Goal: Answer question/provide support

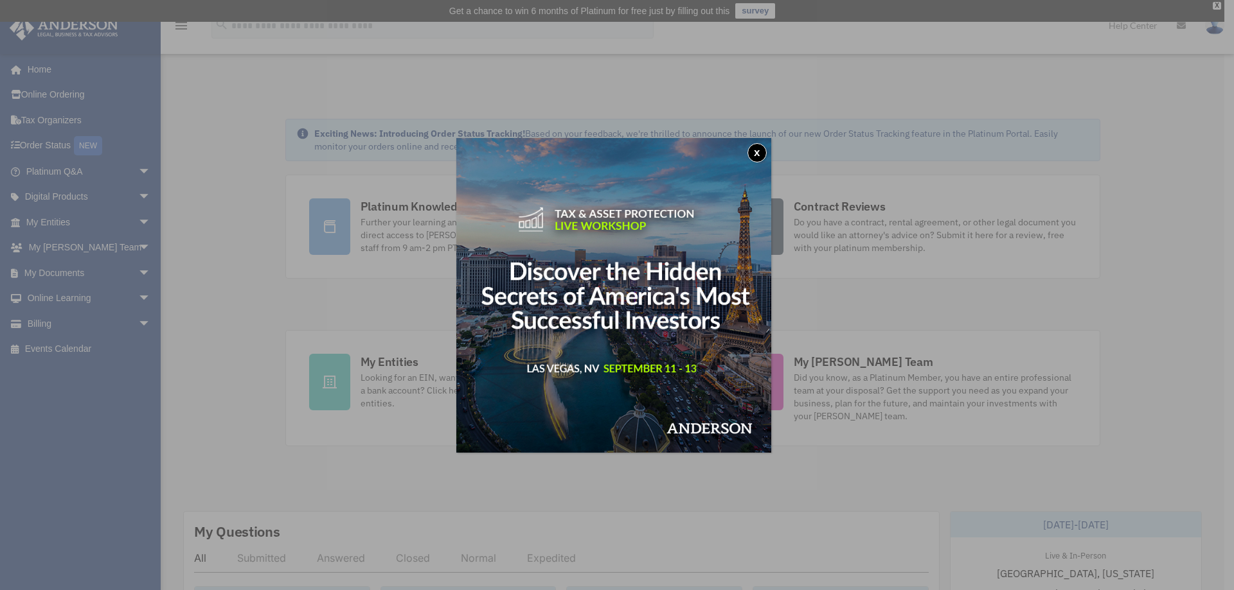
click at [684, 151] on img at bounding box center [613, 295] width 315 height 315
click at [684, 152] on button "x" at bounding box center [756, 152] width 19 height 19
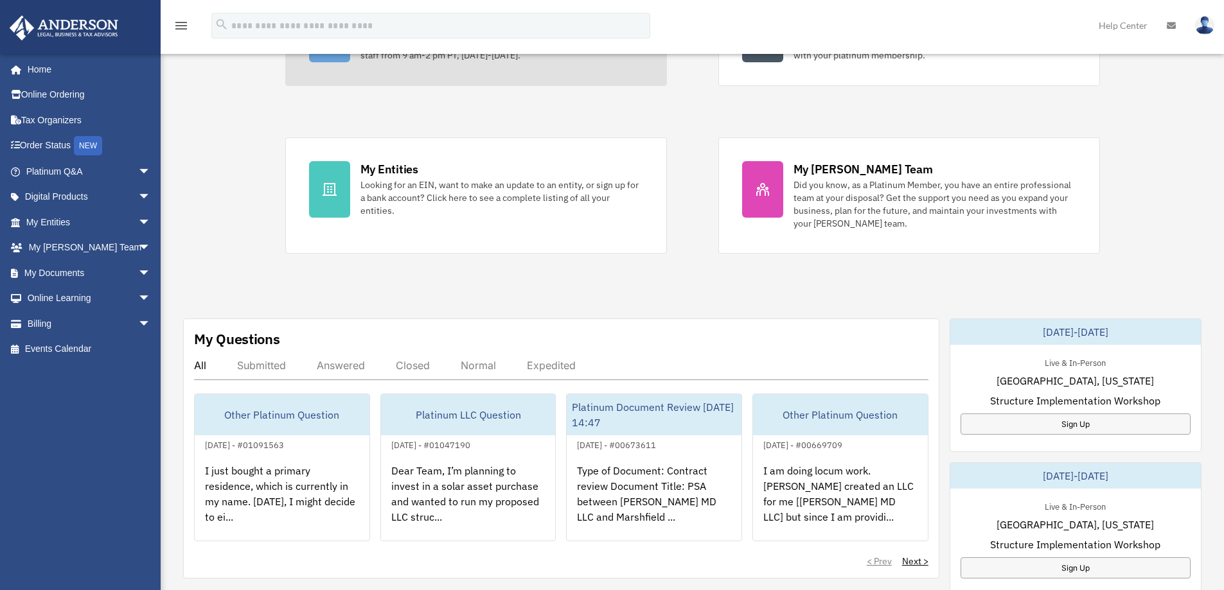
scroll to position [385, 0]
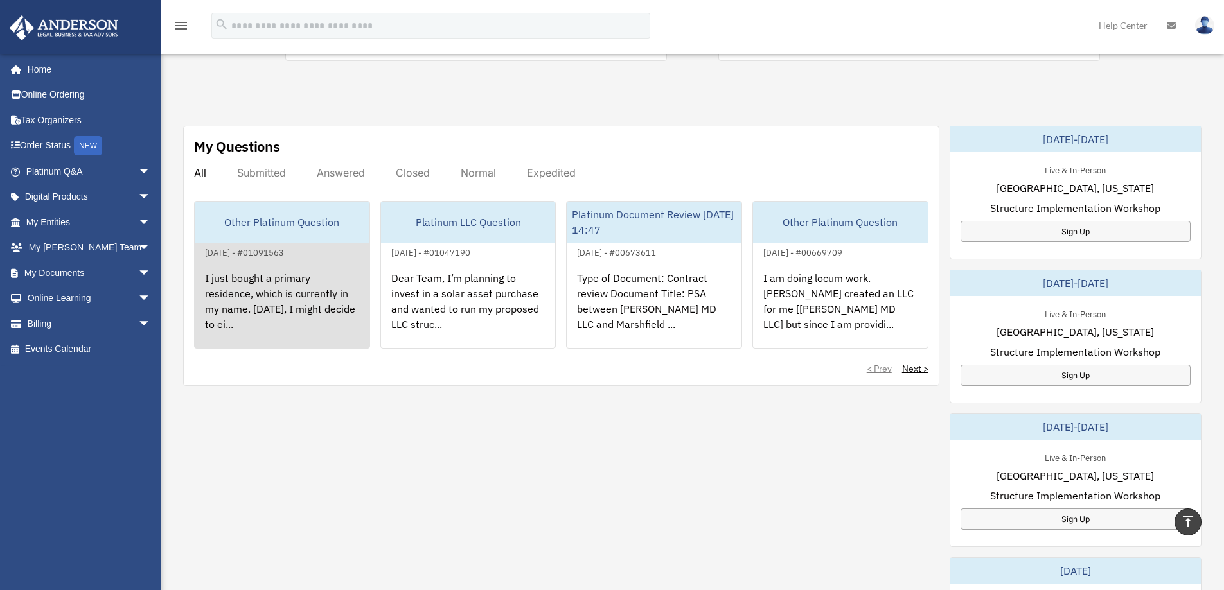
click at [250, 316] on div "I just bought a primary residence, which is currently in my name. [DATE], I mig…" at bounding box center [282, 310] width 175 height 100
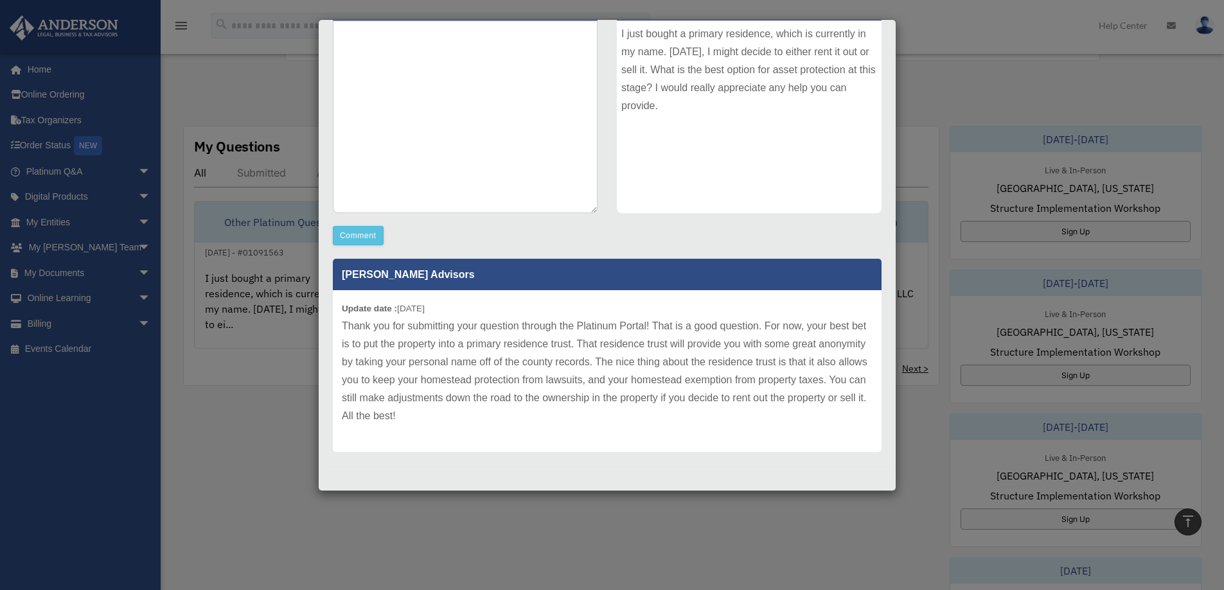
scroll to position [450, 0]
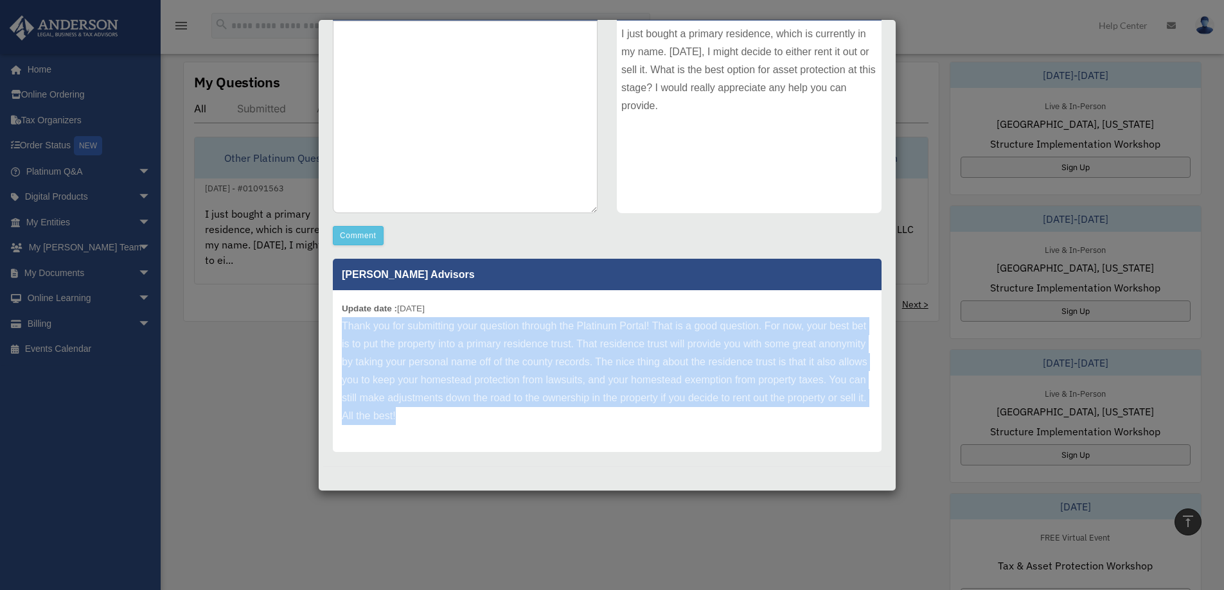
drag, startPoint x: 493, startPoint y: 427, endPoint x: 339, endPoint y: 325, distance: 184.4
click at [339, 325] on div "Update date : [DATE] Thank you for submitting your question through the Platinu…" at bounding box center [607, 371] width 549 height 162
copy p "Thank you for submitting your question through the Platinum Portal! That is a g…"
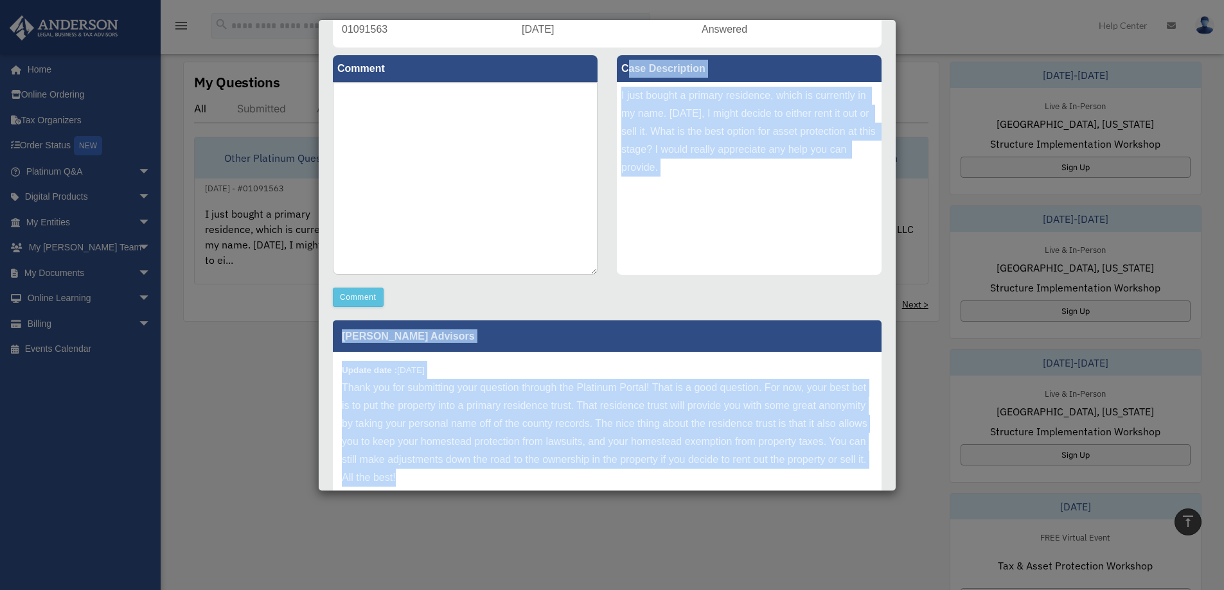
scroll to position [185, 0]
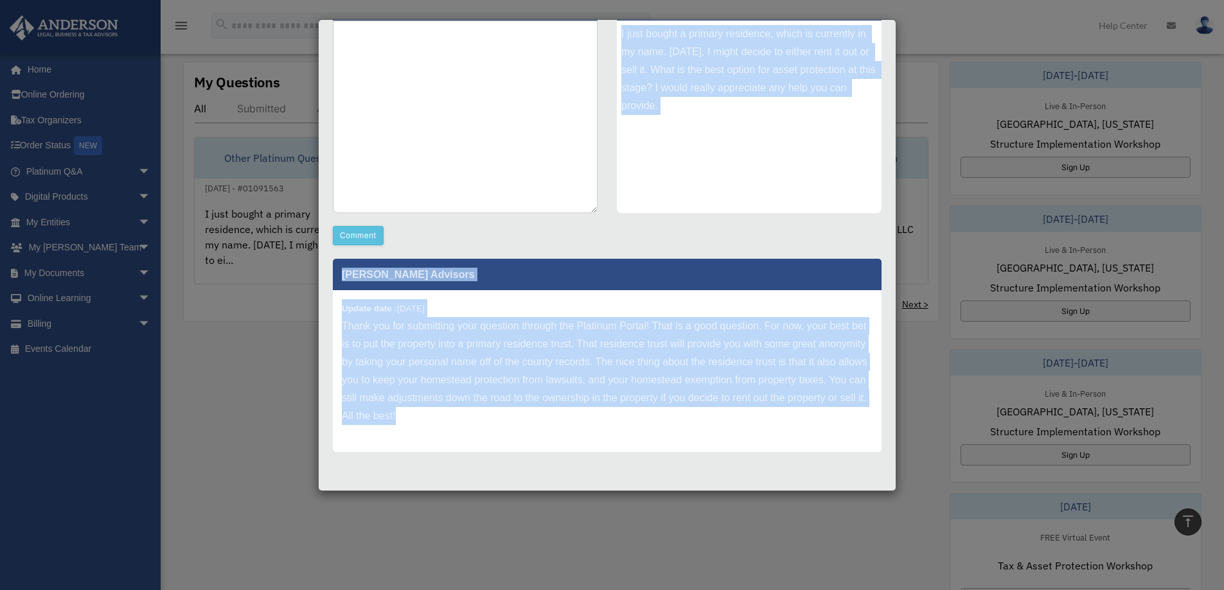
drag, startPoint x: 622, startPoint y: 130, endPoint x: 637, endPoint y: 420, distance: 290.1
click at [637, 420] on div "Comment Comment Case Description" at bounding box center [607, 221] width 568 height 471
copy div "ase Description I just bought a primary residence, which is currently in my nam…"
click at [684, 437] on div "Update date : [DATE] Thank you for submitting your question through the Platinu…" at bounding box center [607, 371] width 549 height 162
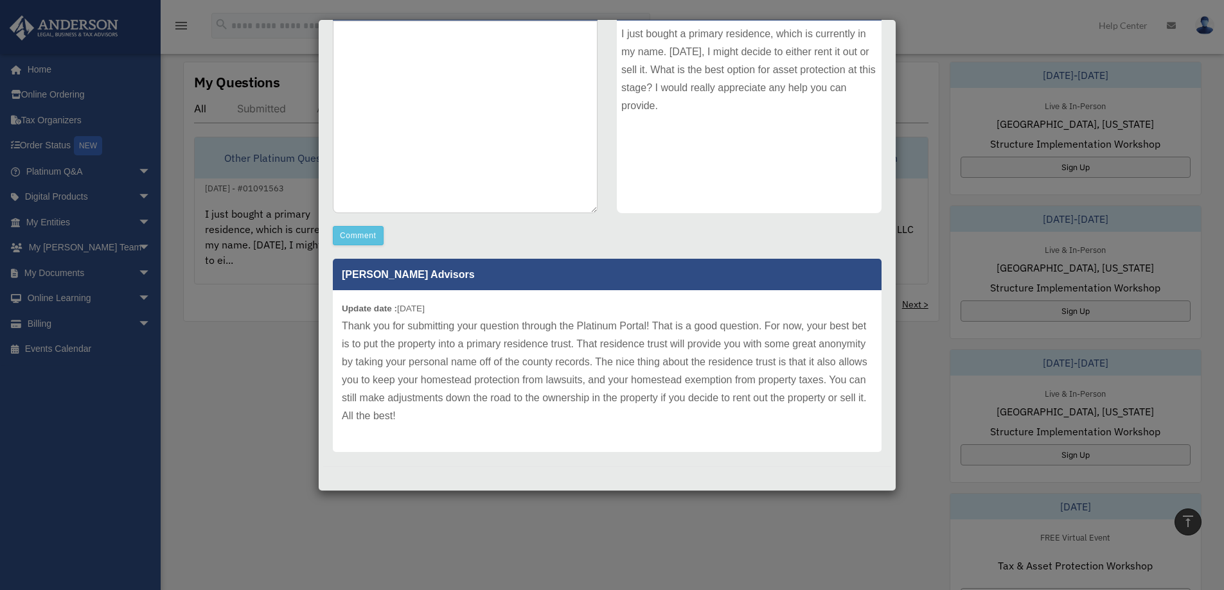
scroll to position [707, 0]
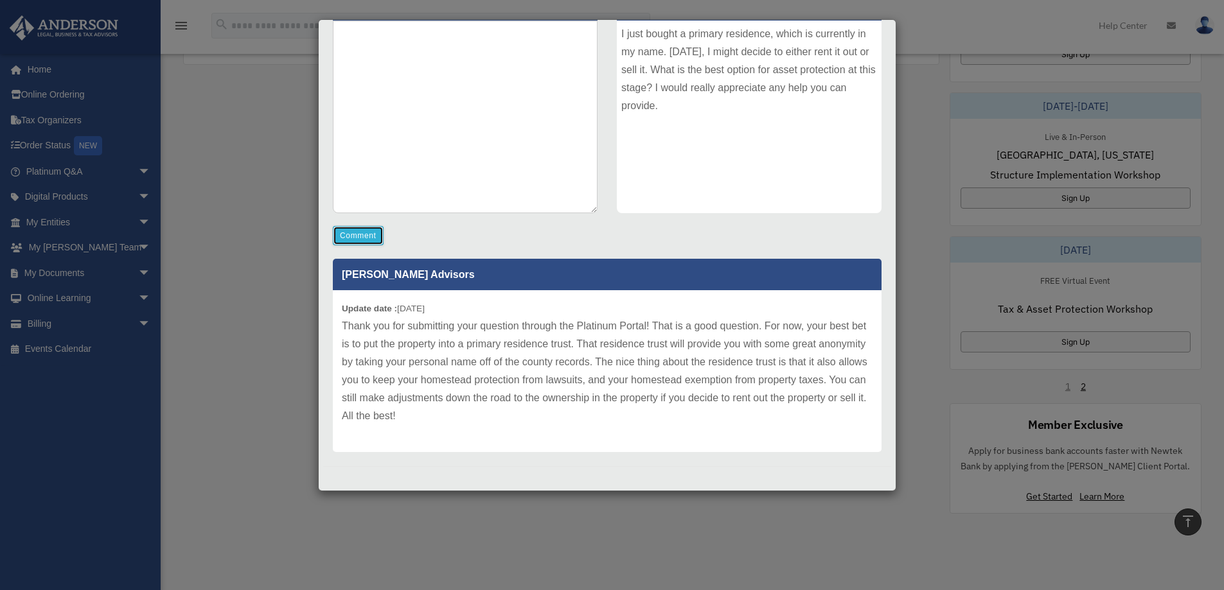
click at [370, 241] on button "Comment" at bounding box center [358, 235] width 51 height 19
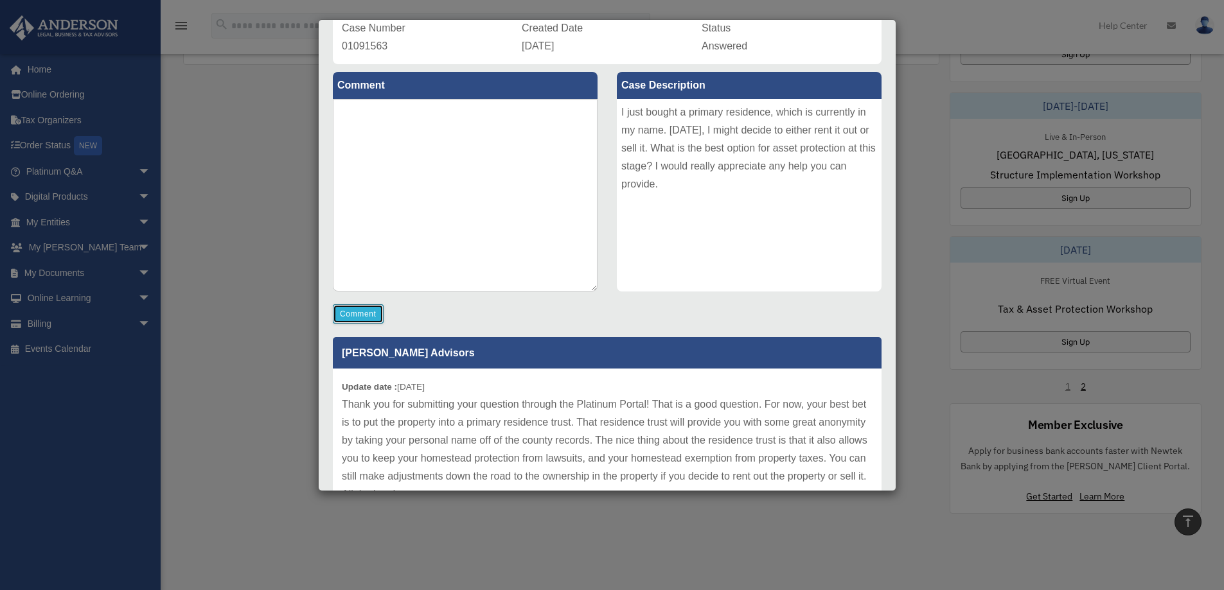
scroll to position [0, 0]
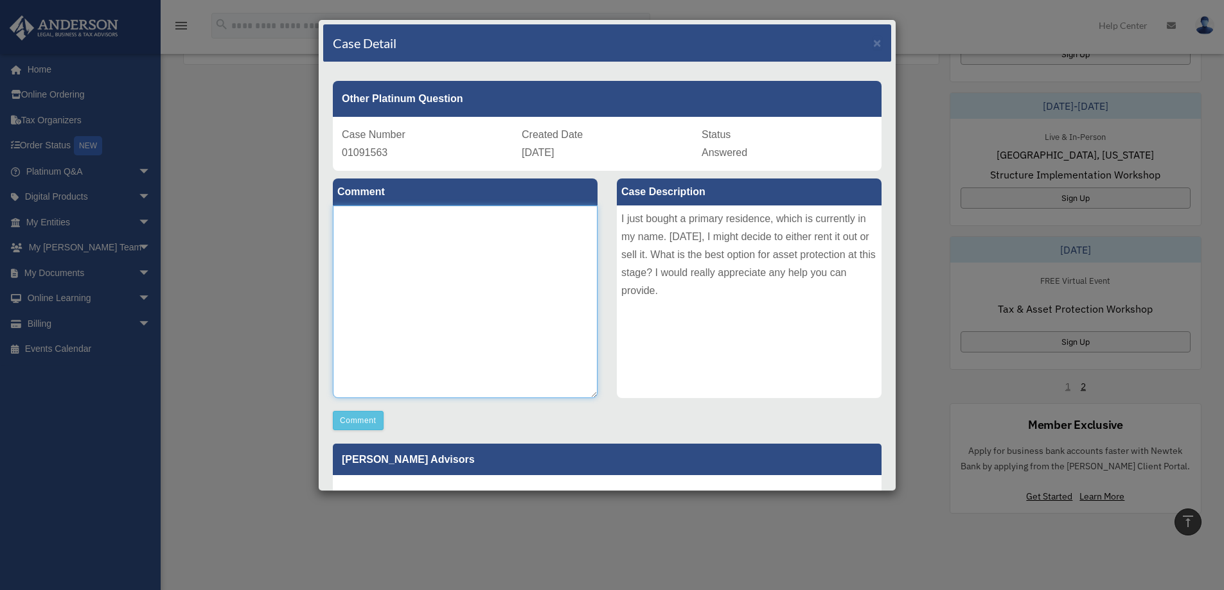
click at [452, 252] on textarea at bounding box center [465, 302] width 265 height 193
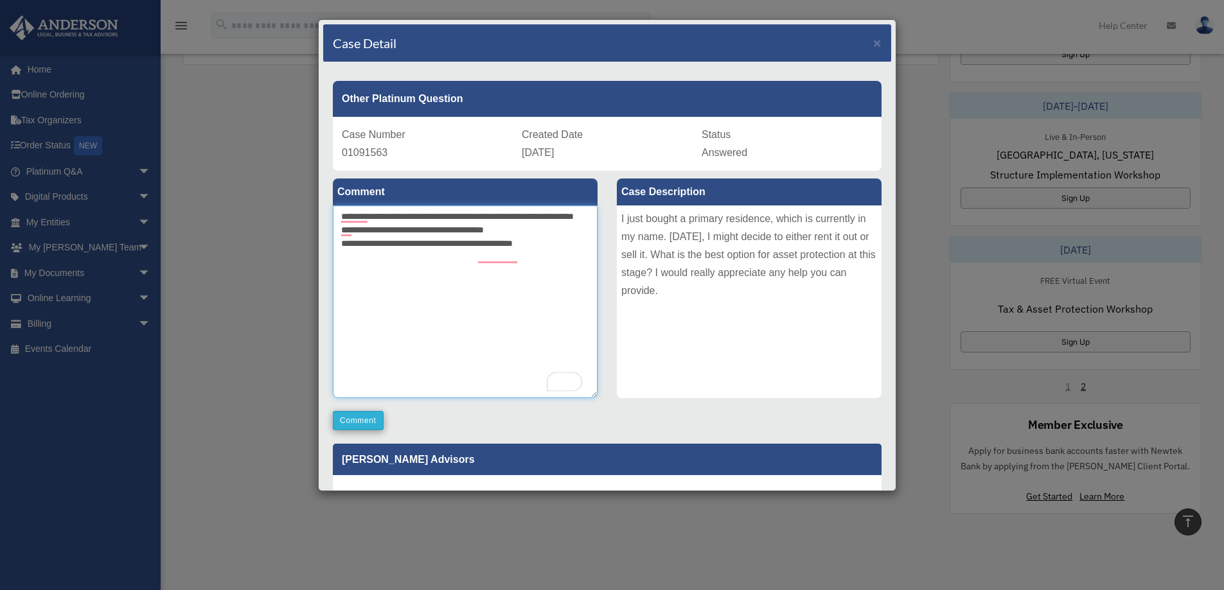
type textarea "**********"
click at [366, 417] on button "Comment" at bounding box center [358, 420] width 51 height 19
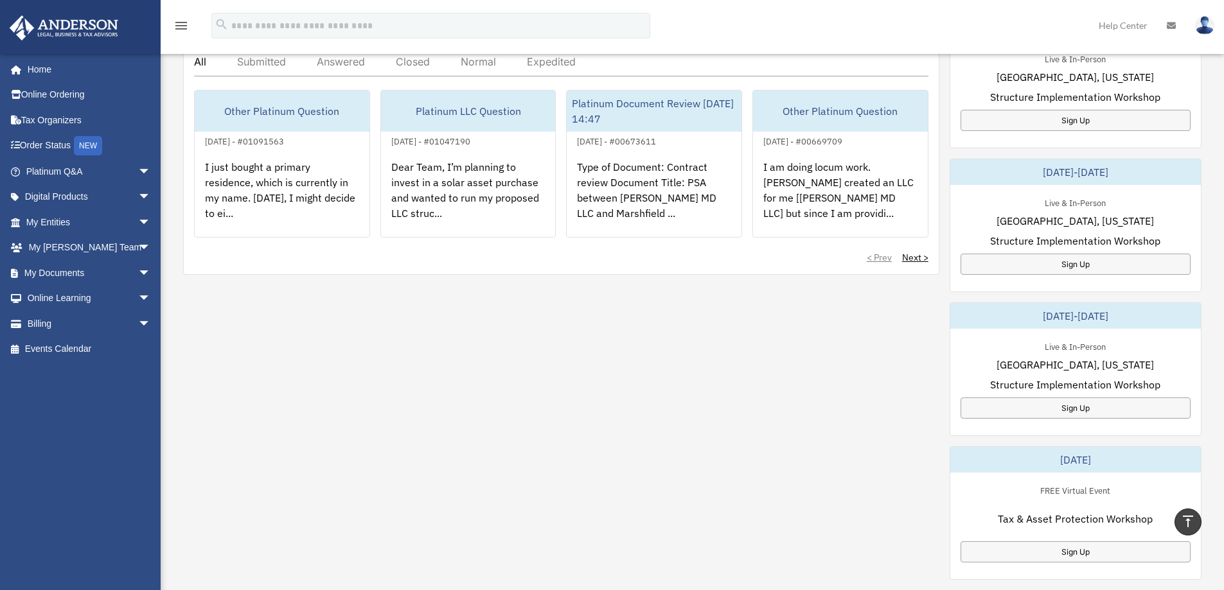
scroll to position [330, 0]
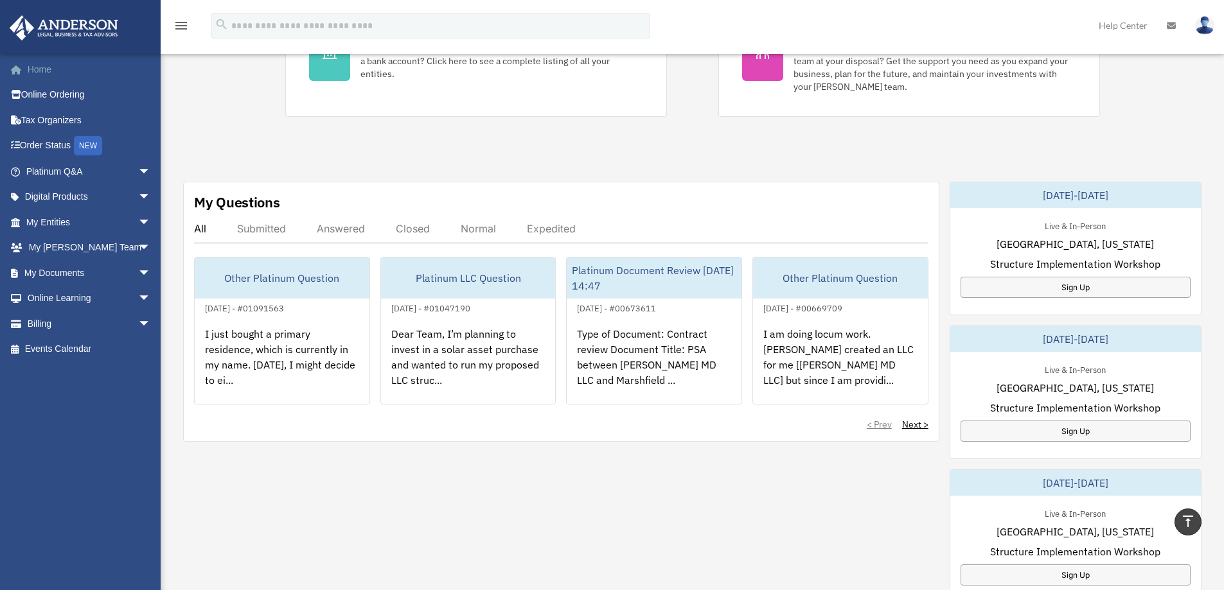
click at [53, 70] on link "Home" at bounding box center [89, 70] width 161 height 26
